Goal: Navigation & Orientation: Find specific page/section

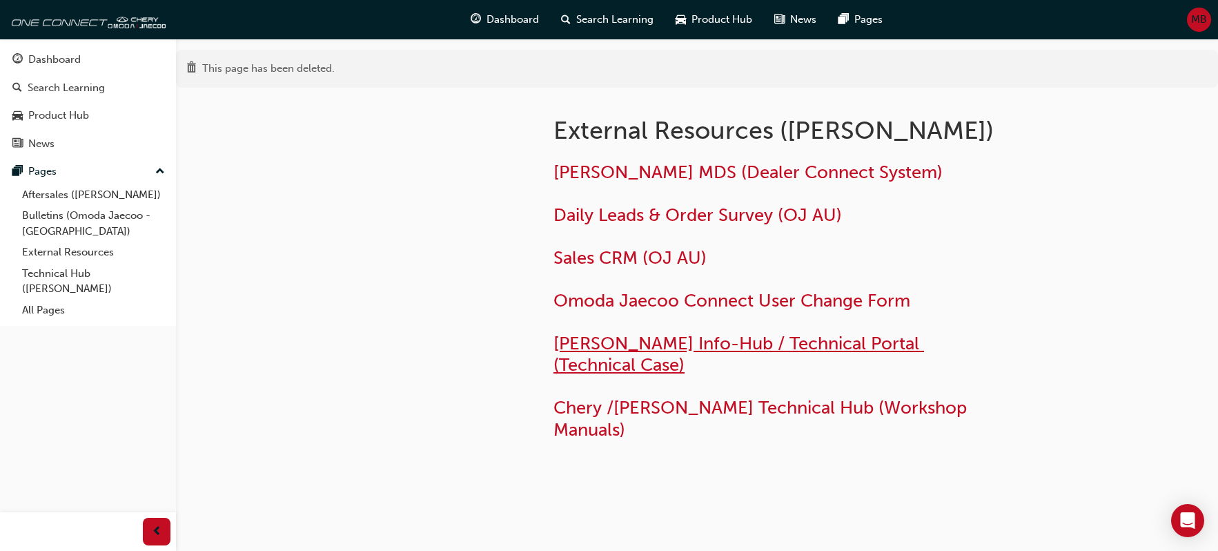
click at [695, 349] on span "[PERSON_NAME] Info-Hub / Technical Portal (Technical Case)" at bounding box center [739, 354] width 371 height 43
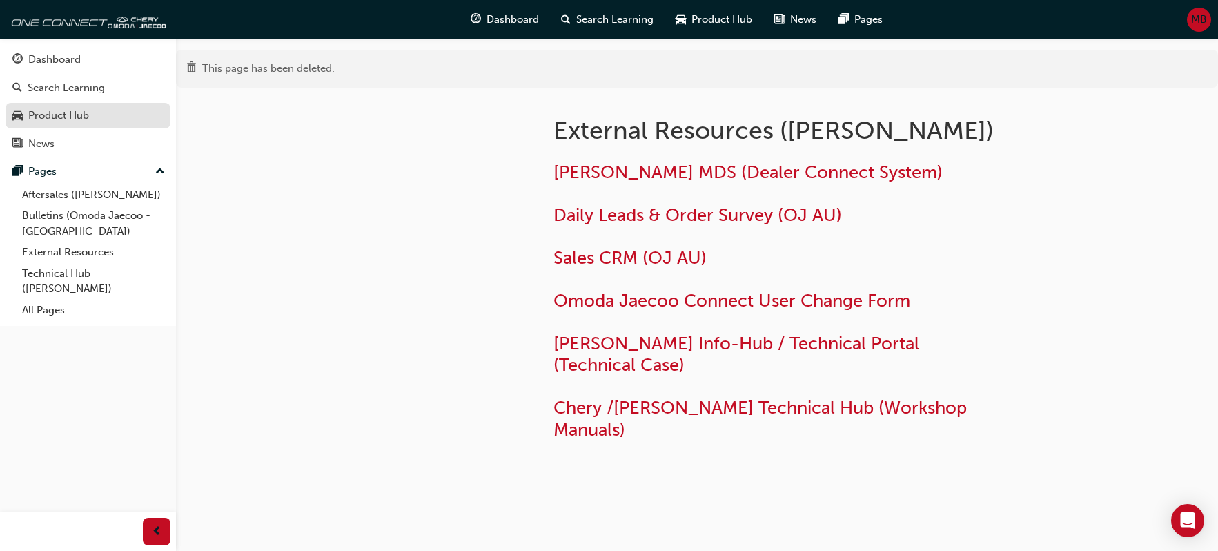
click at [79, 119] on div "Product Hub" at bounding box center [58, 116] width 61 height 16
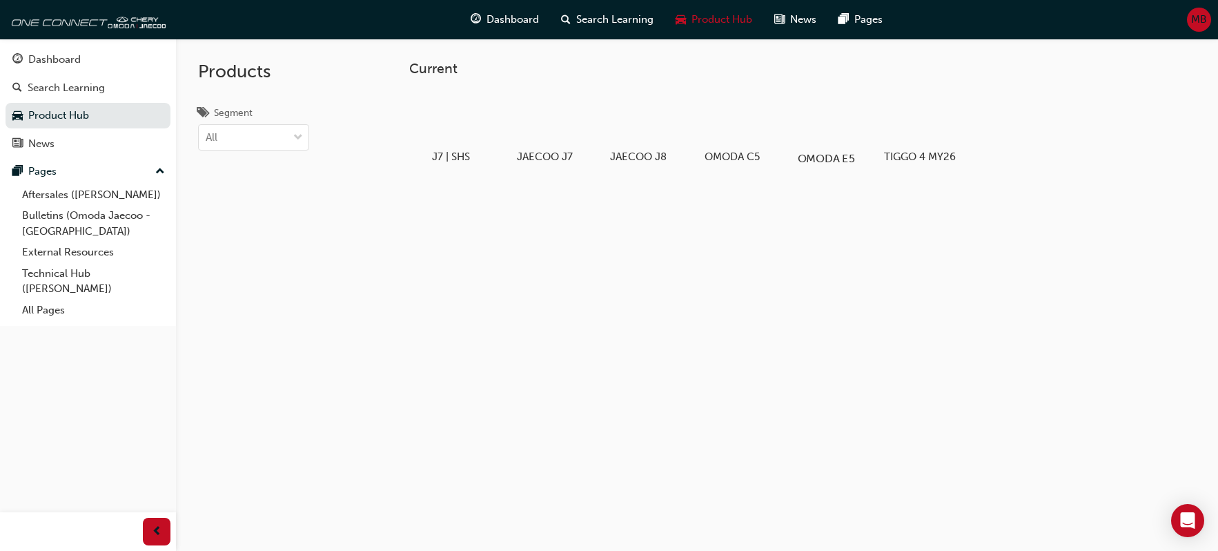
click at [838, 145] on div at bounding box center [826, 118] width 77 height 55
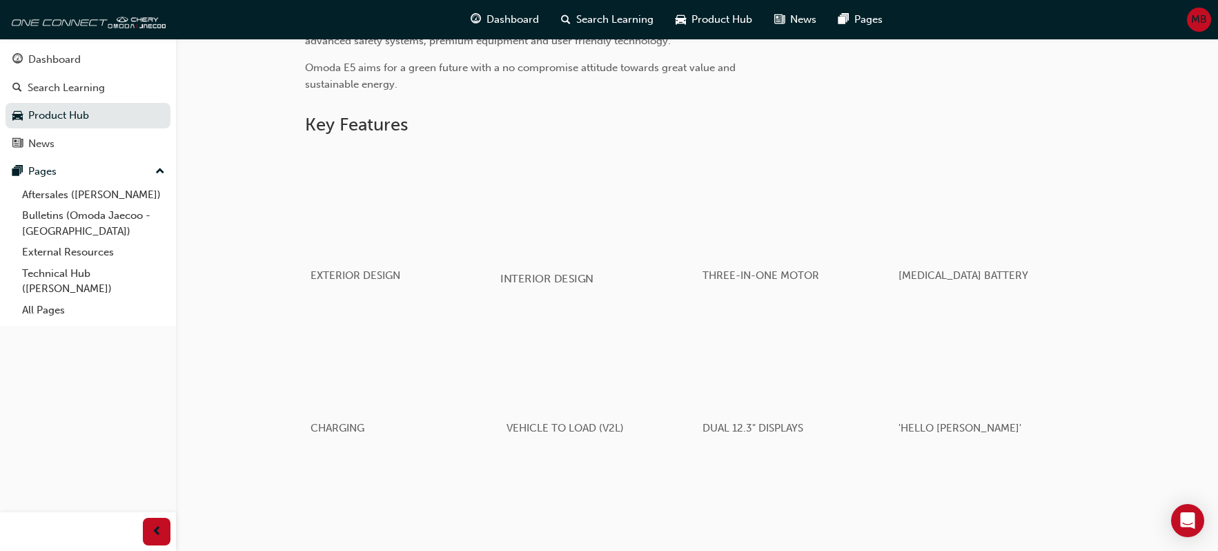
scroll to position [276, 0]
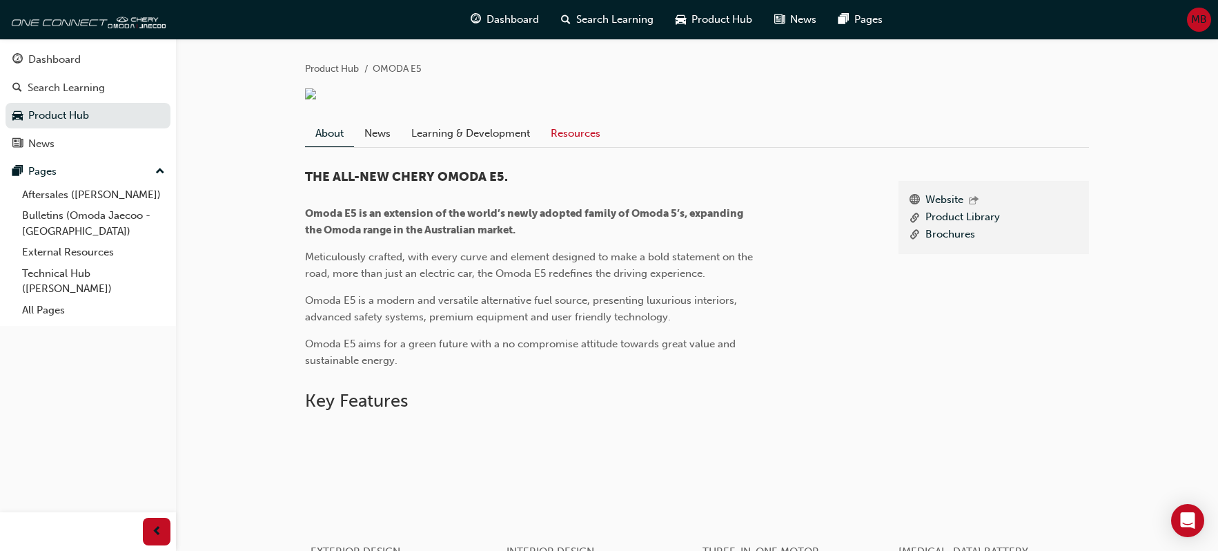
click at [558, 146] on link "Resources" at bounding box center [576, 133] width 70 height 26
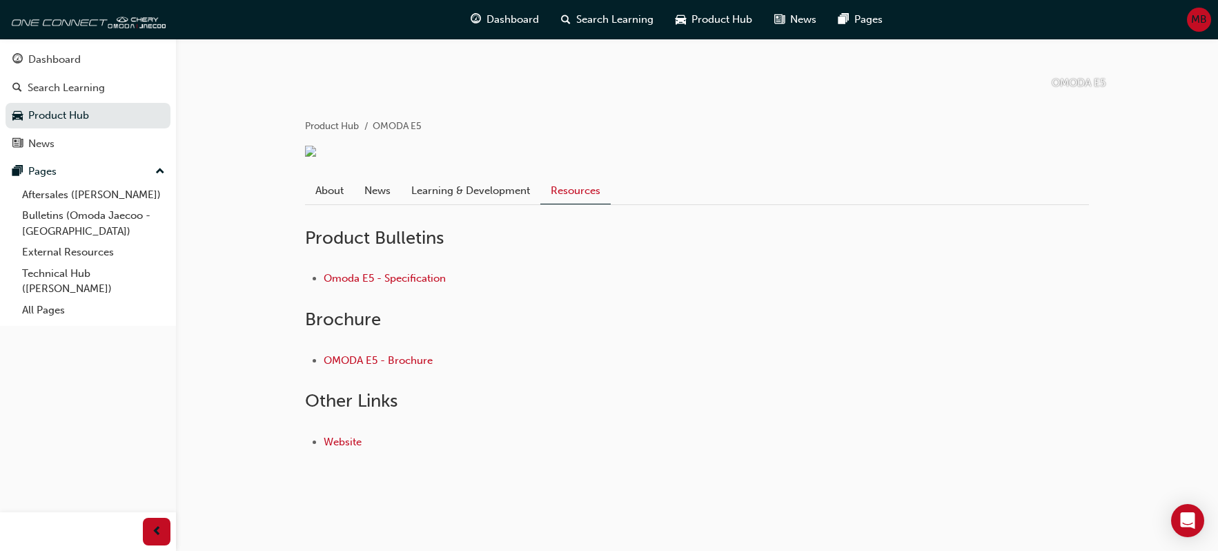
scroll to position [235, 0]
click at [97, 253] on link "External Resources" at bounding box center [94, 252] width 154 height 21
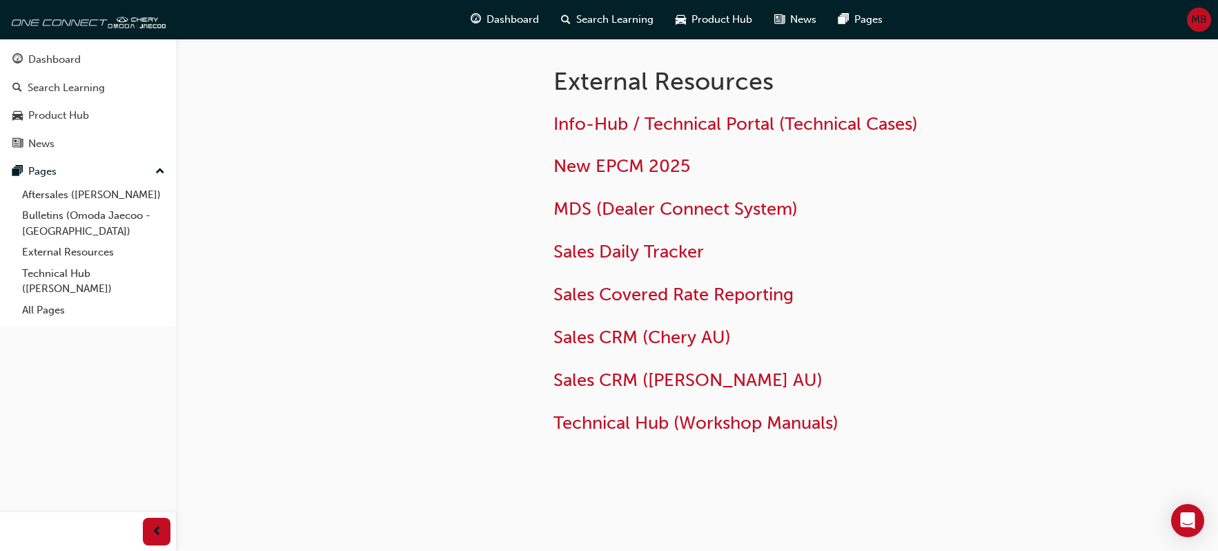
click at [686, 407] on div "Info-Hub / Technical Portal (Technical Cases) New EPCM 2025 MDS (Dealer Connect…" at bounding box center [778, 273] width 449 height 321
click at [58, 273] on link "Technical Hub ([PERSON_NAME])" at bounding box center [94, 281] width 154 height 37
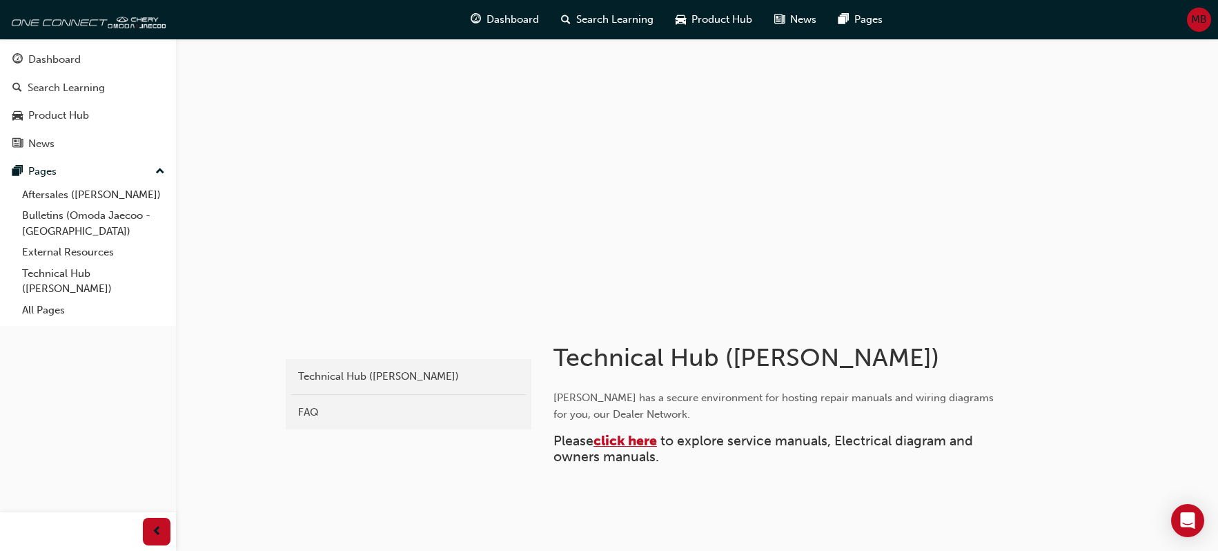
scroll to position [57, 0]
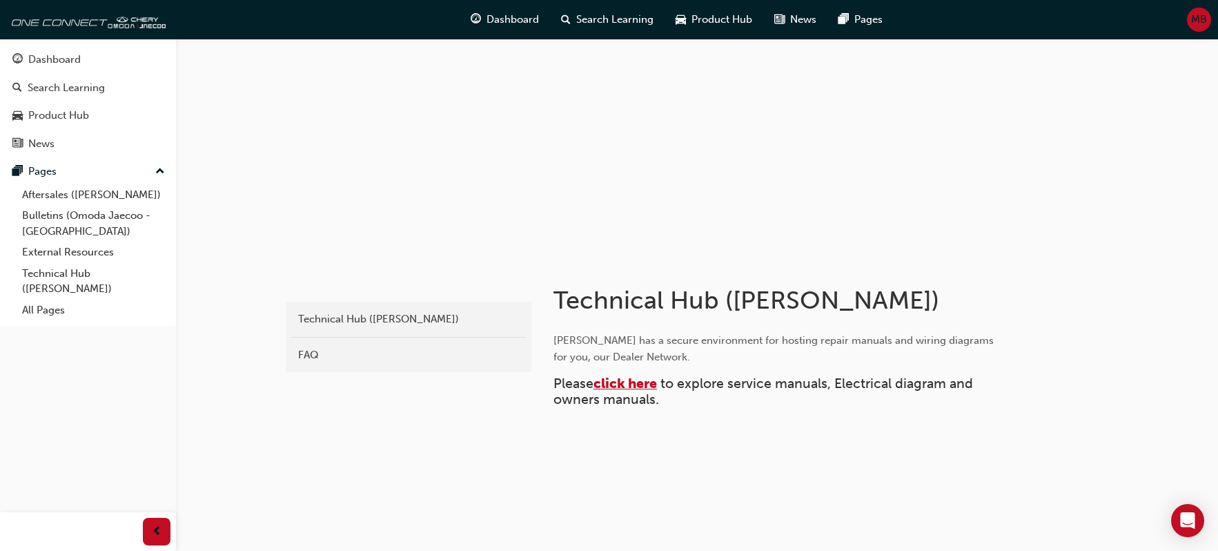
click at [625, 386] on span "click here" at bounding box center [626, 384] width 64 height 16
